Goal: Find contact information: Find contact information

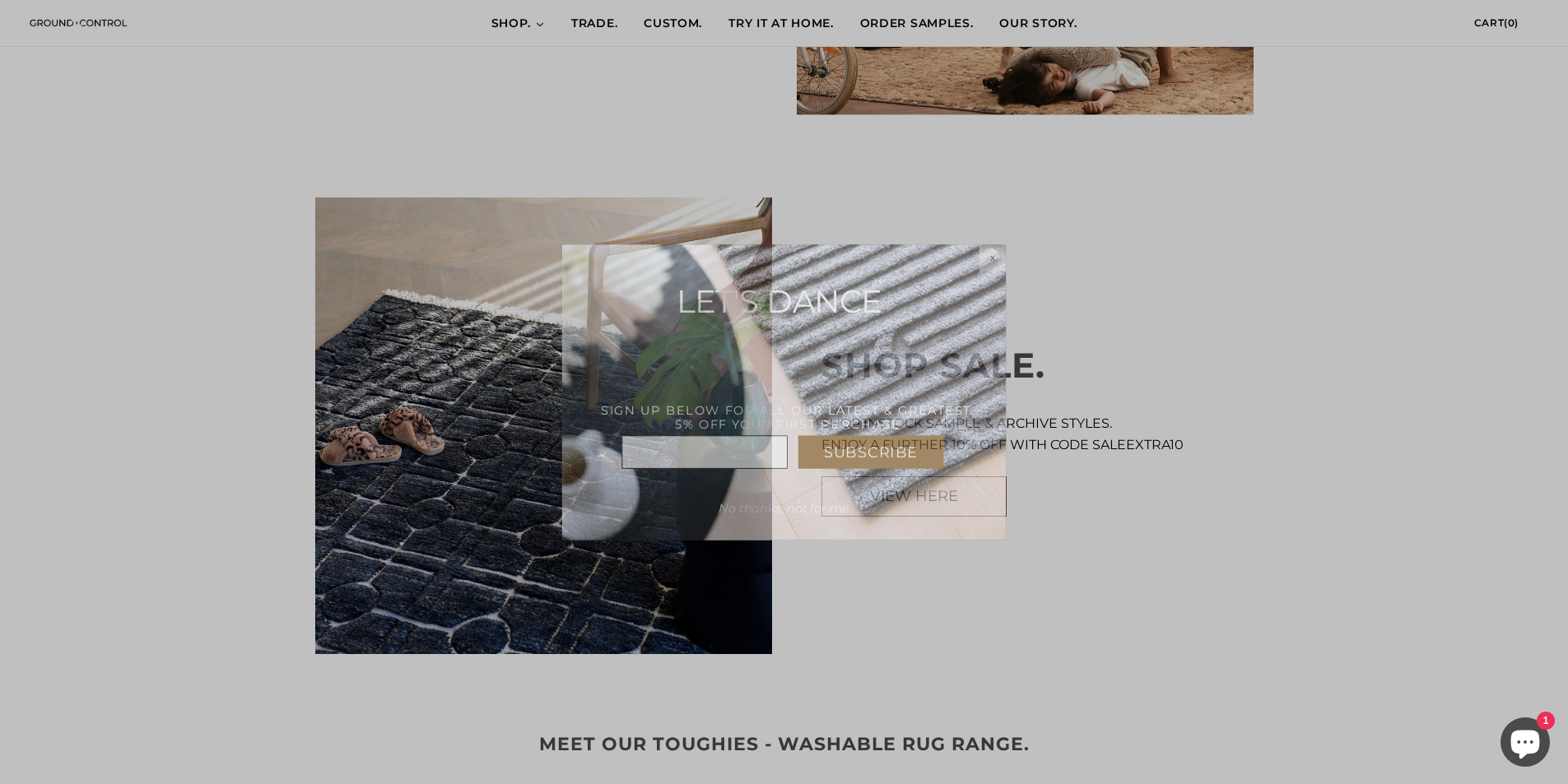
scroll to position [1399, 0]
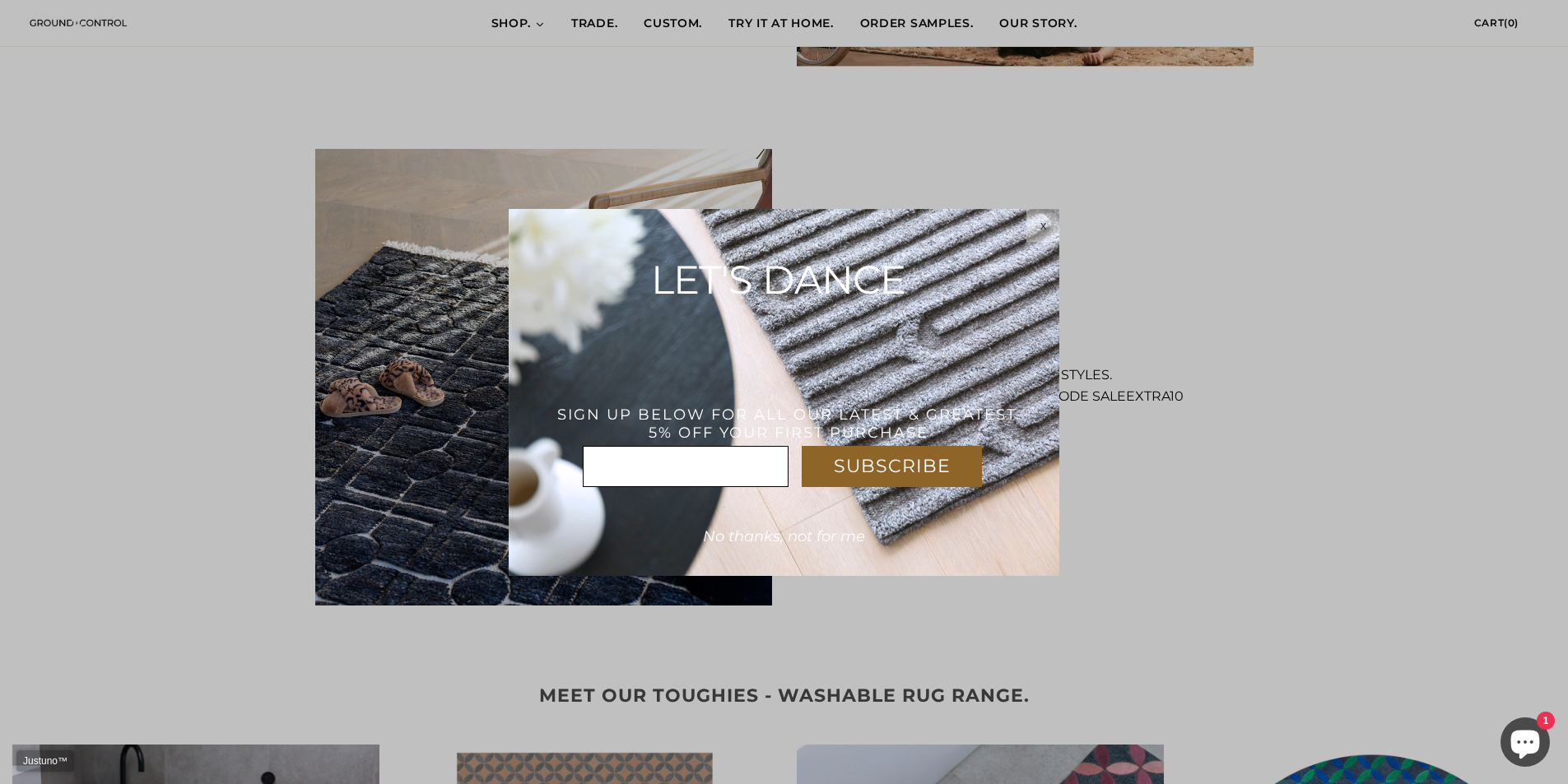
click at [1038, 230] on div "x" at bounding box center [1043, 226] width 33 height 13
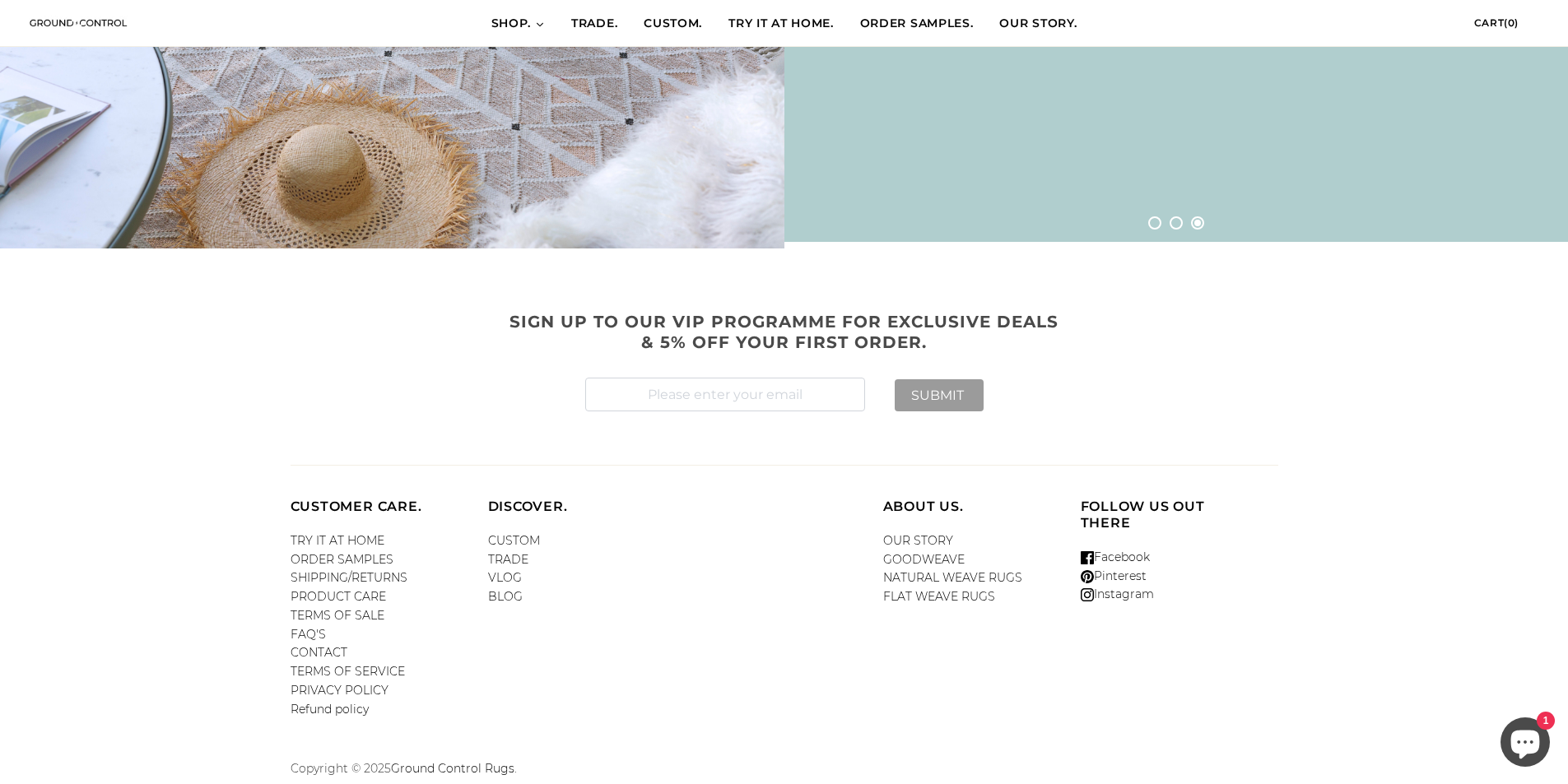
scroll to position [0, 1569]
click at [345, 599] on link "PRODUCT CARE" at bounding box center [339, 596] width 96 height 15
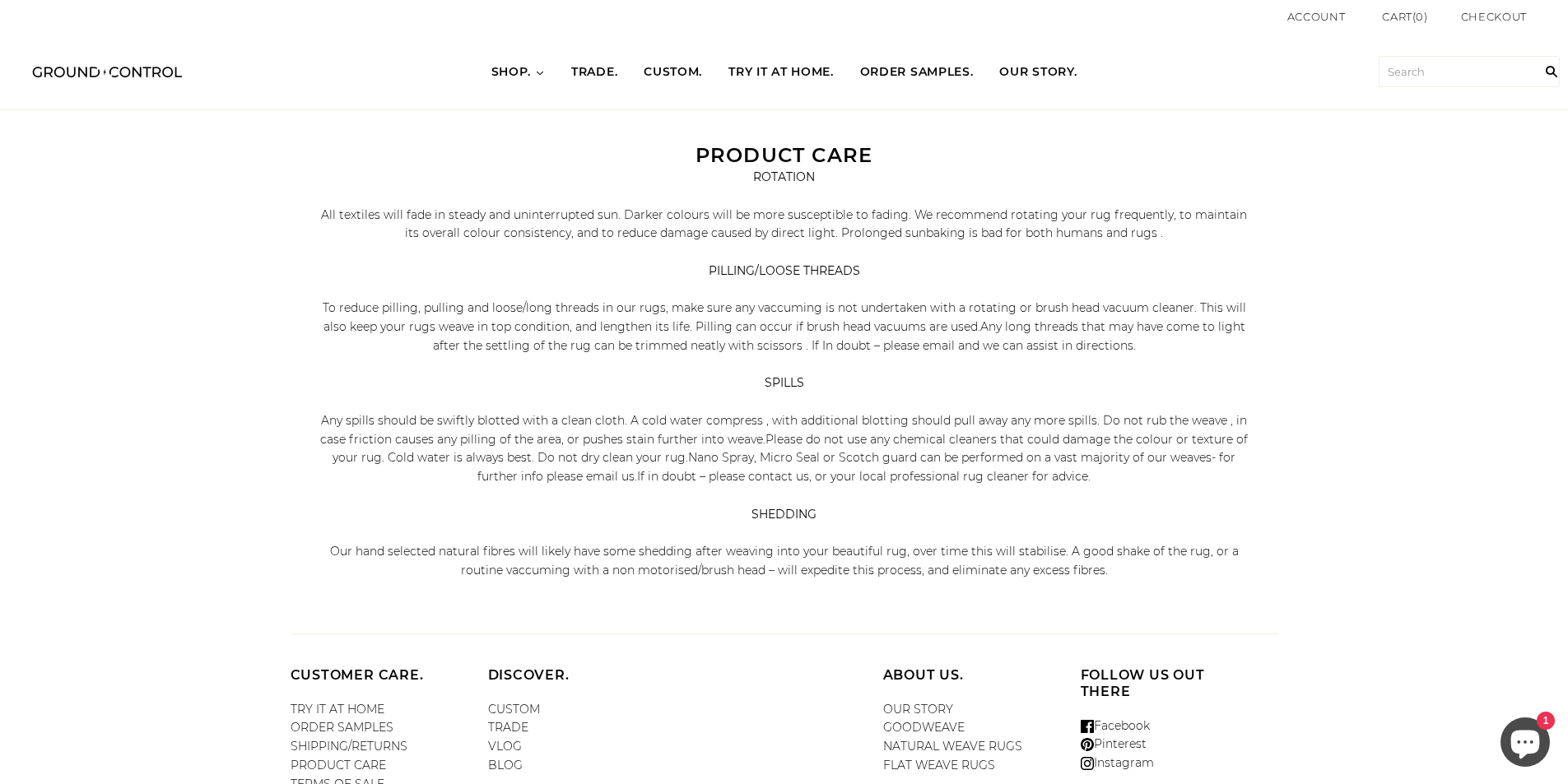
click at [675, 70] on span "CUSTOM." at bounding box center [673, 73] width 59 height 17
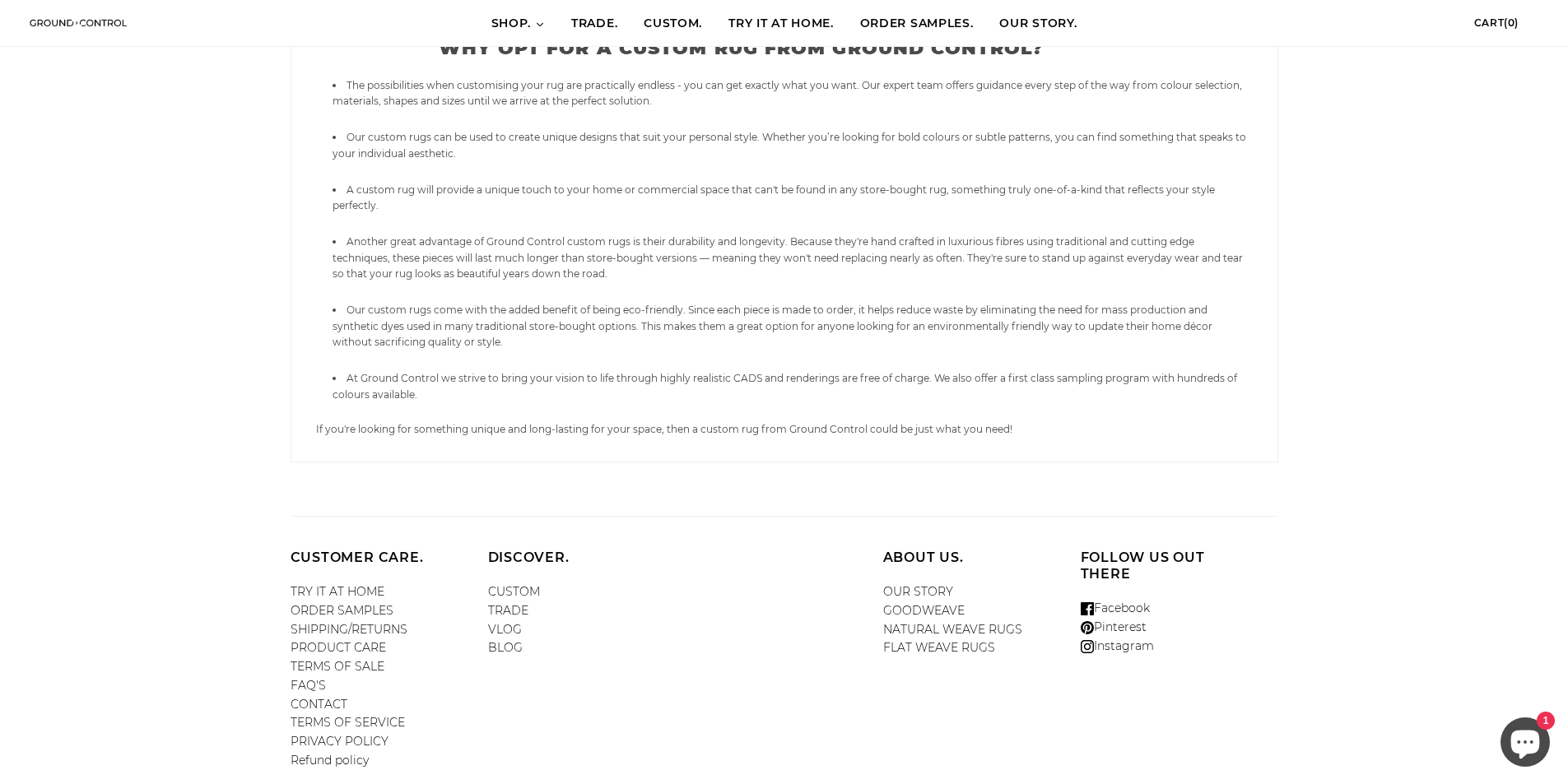
click at [915, 640] on link "FLAT WEAVE RUGS" at bounding box center [939, 648] width 112 height 15
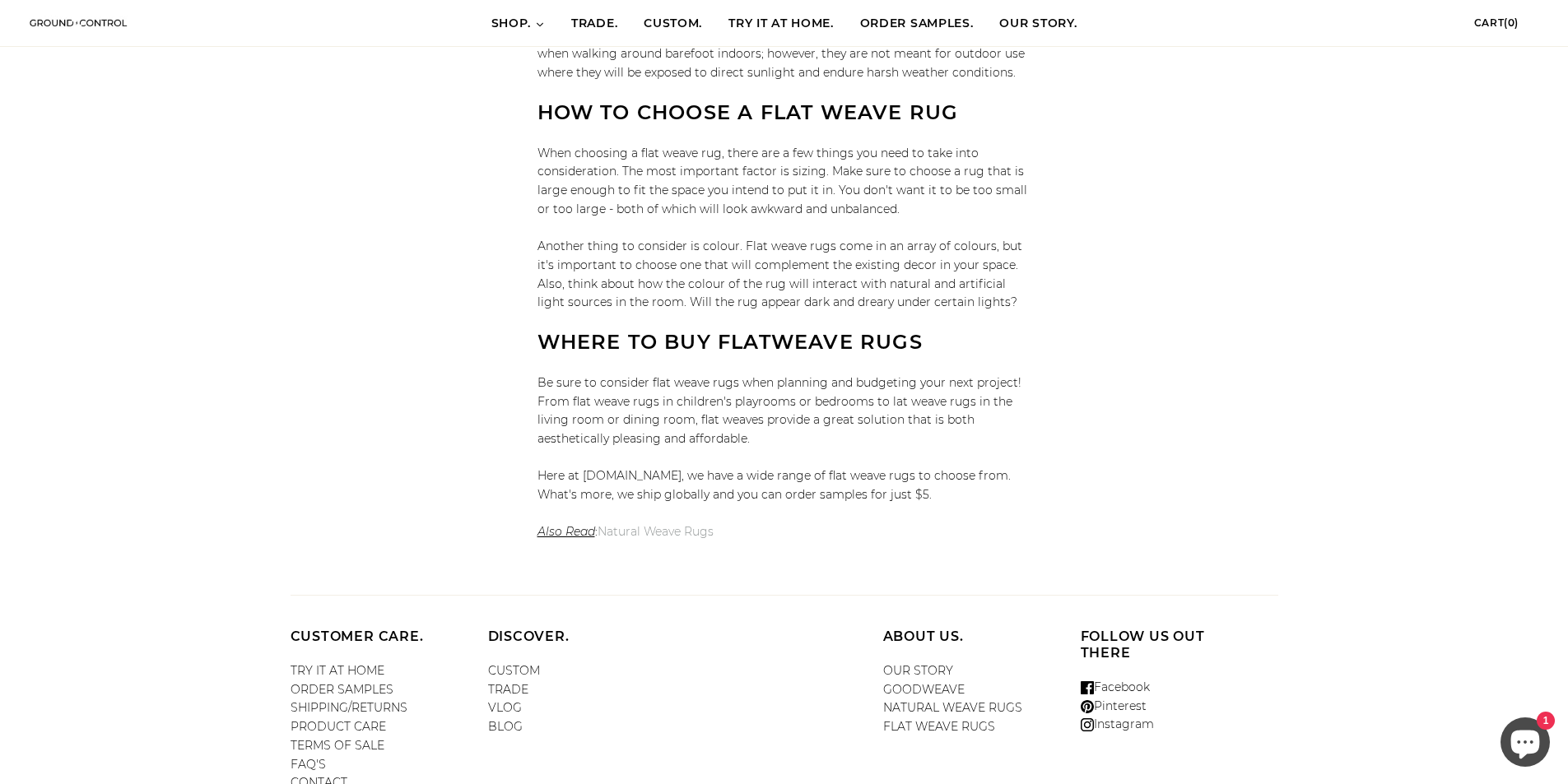
scroll to position [1279, 0]
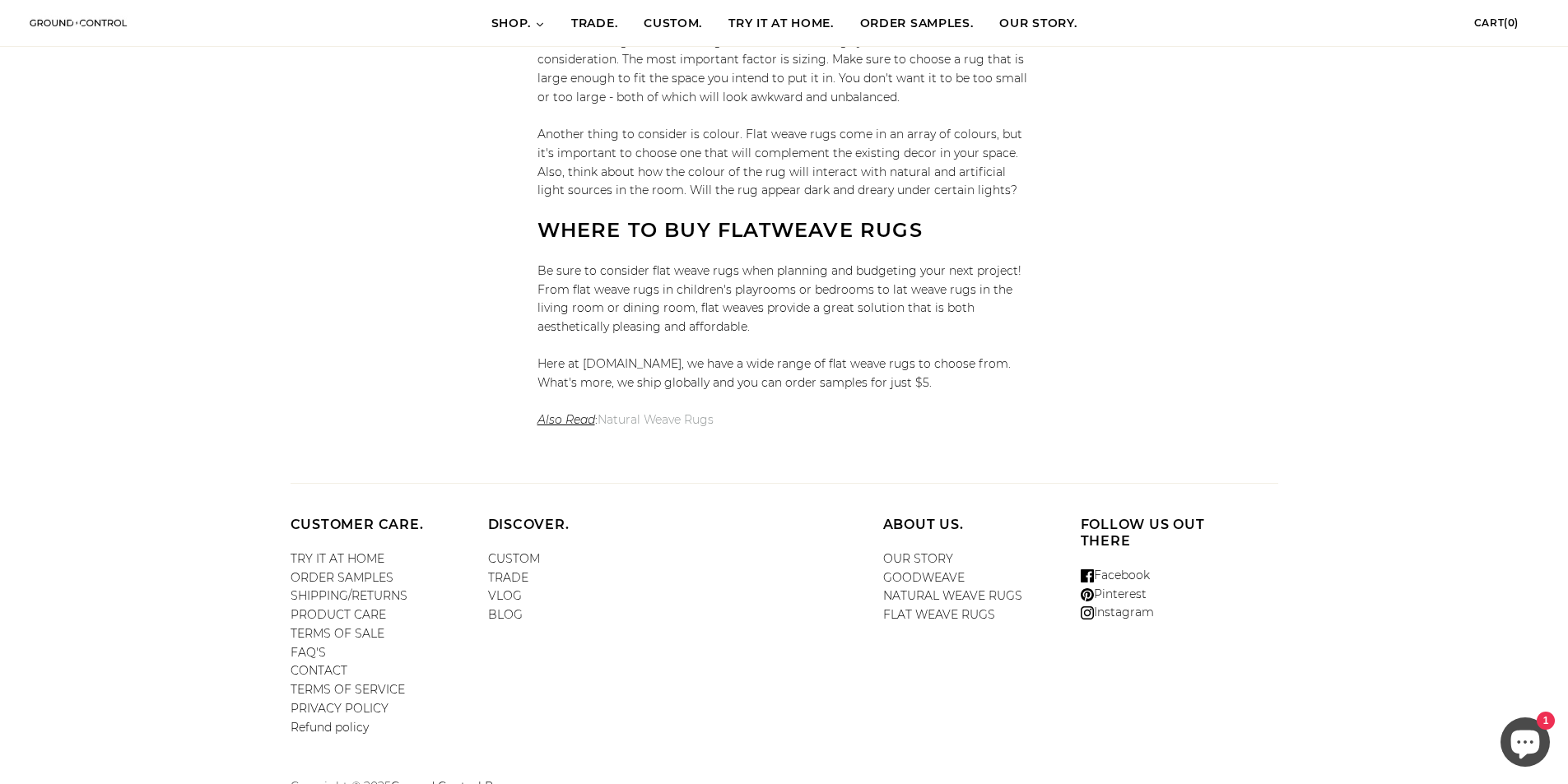
click at [323, 663] on link "CONTACT" at bounding box center [319, 671] width 57 height 15
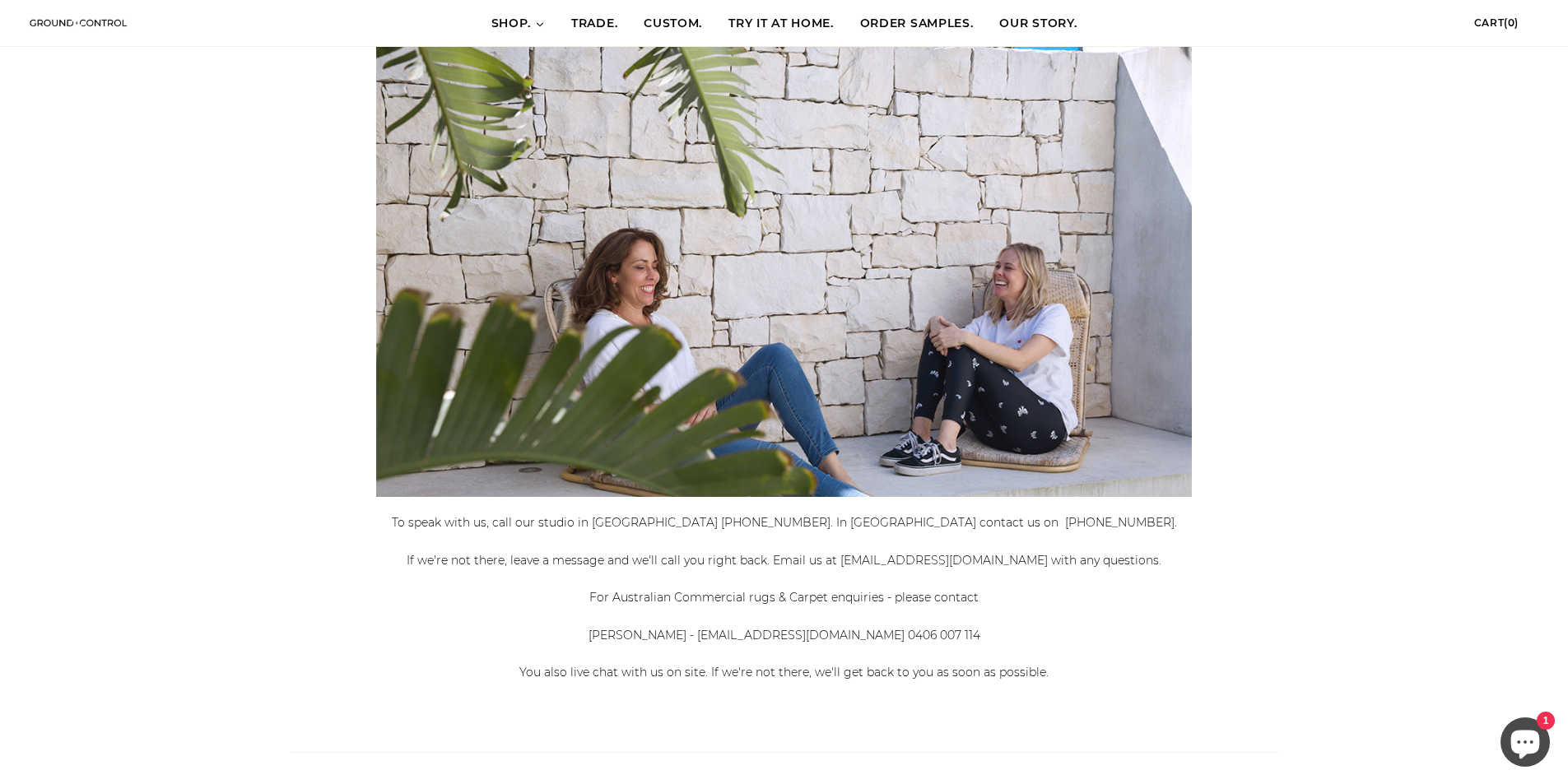
scroll to position [164, 0]
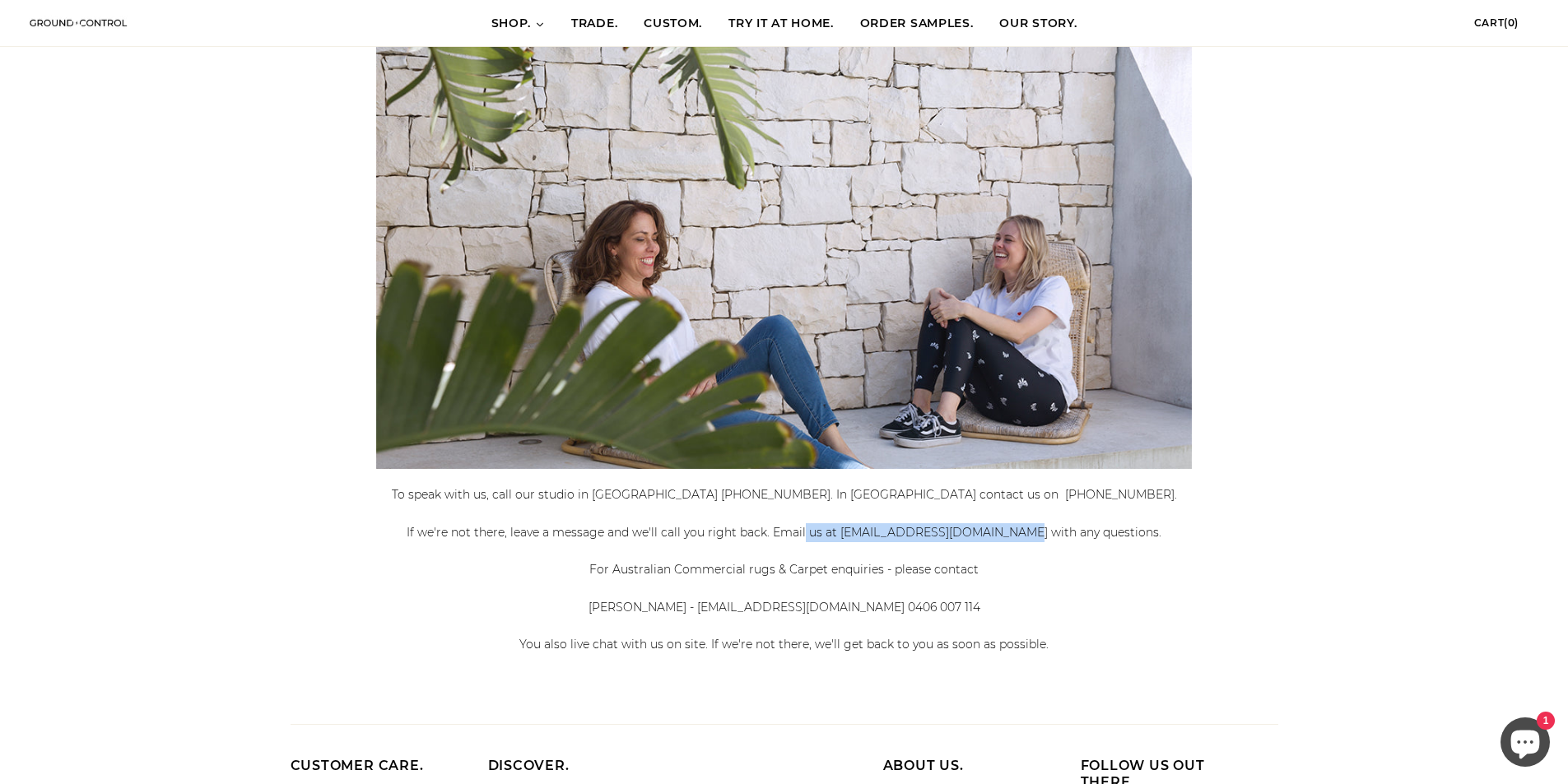
drag, startPoint x: 1024, startPoint y: 530, endPoint x: 819, endPoint y: 535, distance: 205.1
click at [819, 535] on div "If we're not there, leave a message and we'll call you right back. Email us at …" at bounding box center [784, 532] width 938 height 19
click at [998, 549] on div at bounding box center [784, 551] width 938 height 19
drag, startPoint x: 1023, startPoint y: 535, endPoint x: 854, endPoint y: 535, distance: 169.0
click at [854, 535] on div "If we're not there, leave a message and we'll call you right back. Email us at …" at bounding box center [784, 532] width 938 height 19
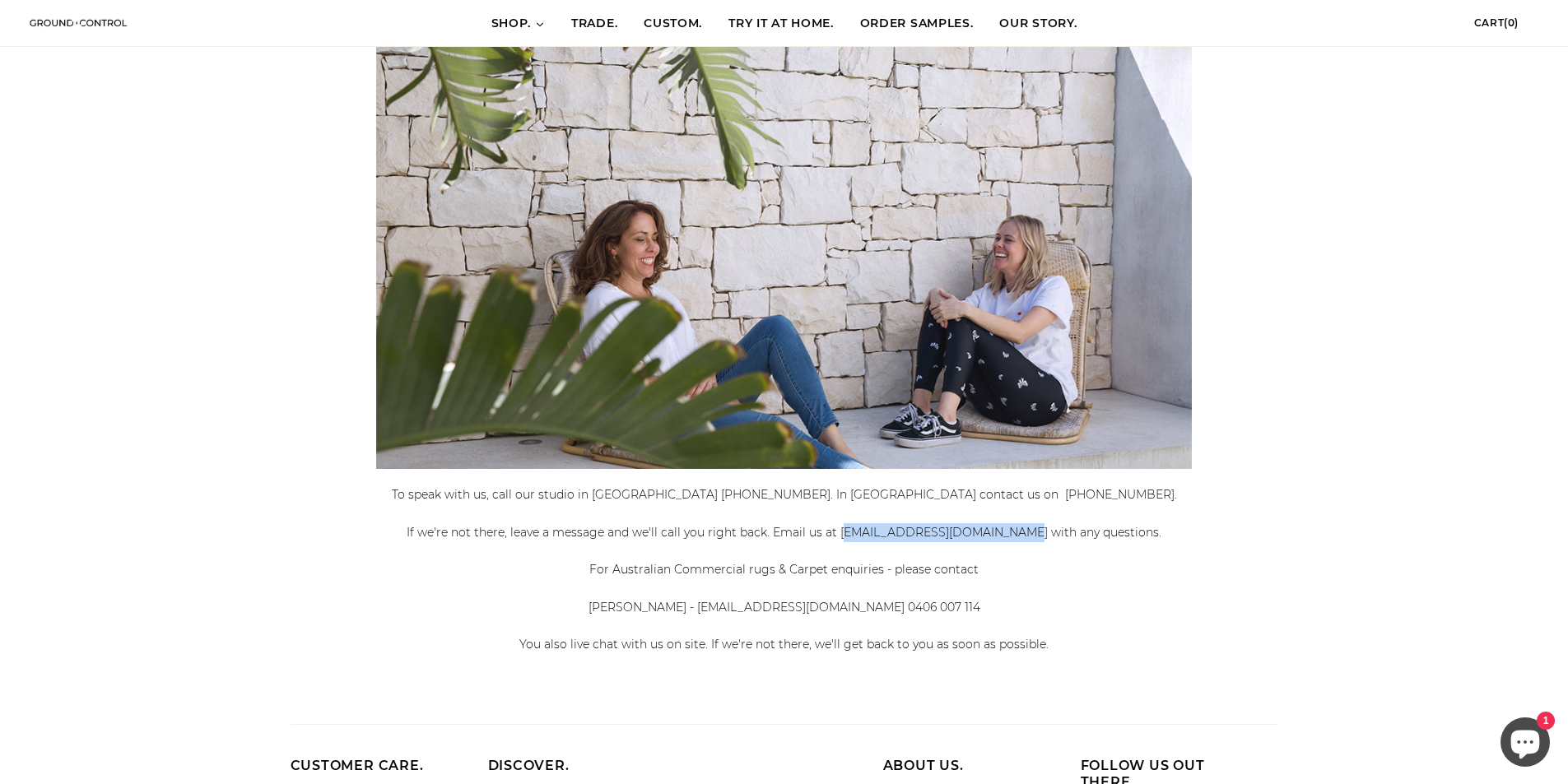
copy div "[EMAIL_ADDRESS][DOMAIN_NAME]"
